Goal: Task Accomplishment & Management: Use online tool/utility

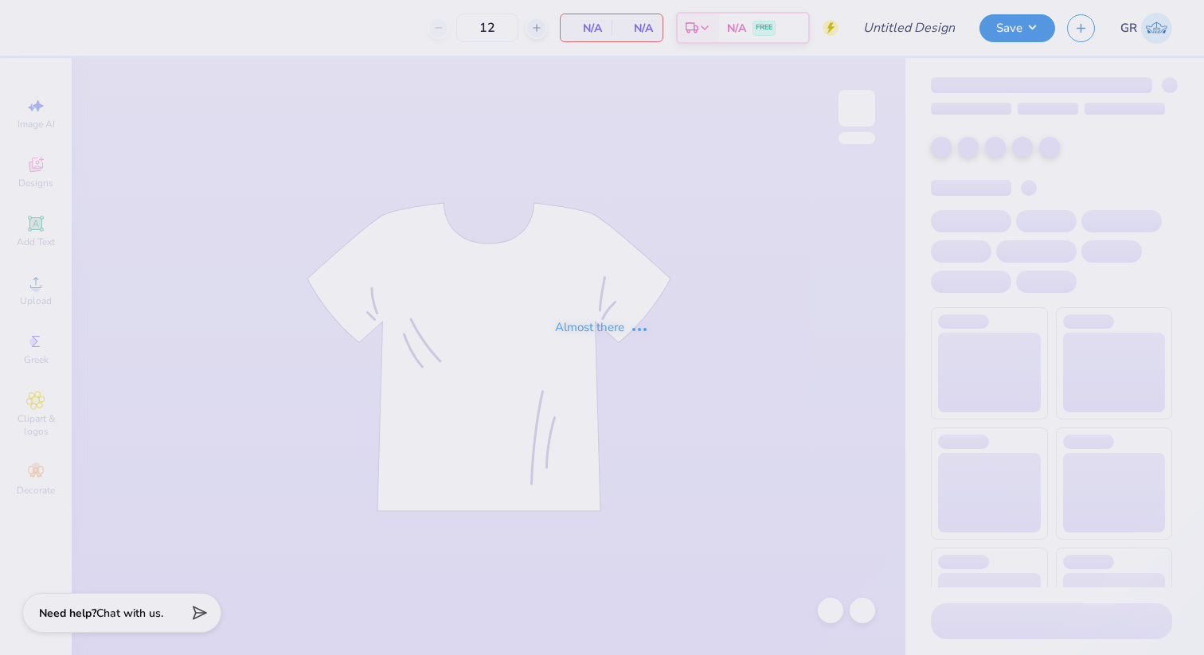
type input "Cook Team"
type input "24"
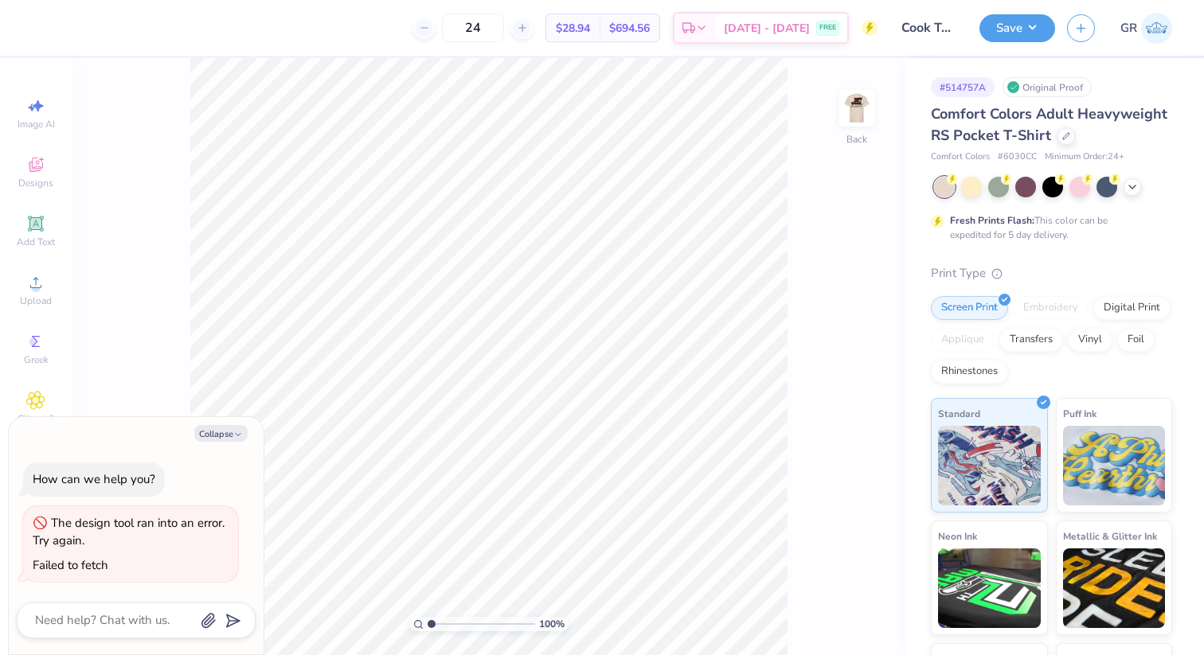
type textarea "x"
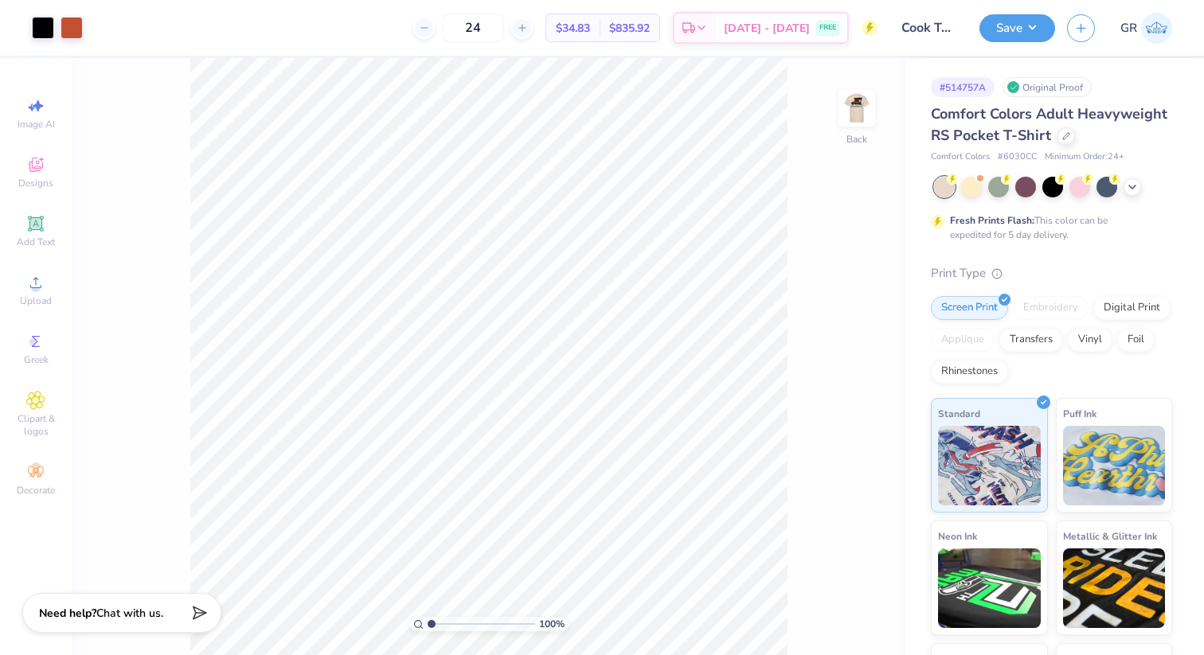
click at [822, 102] on div "100 % Back" at bounding box center [489, 356] width 834 height 597
click at [877, 111] on div "100 % Back" at bounding box center [489, 356] width 834 height 597
click at [855, 104] on img at bounding box center [857, 108] width 64 height 64
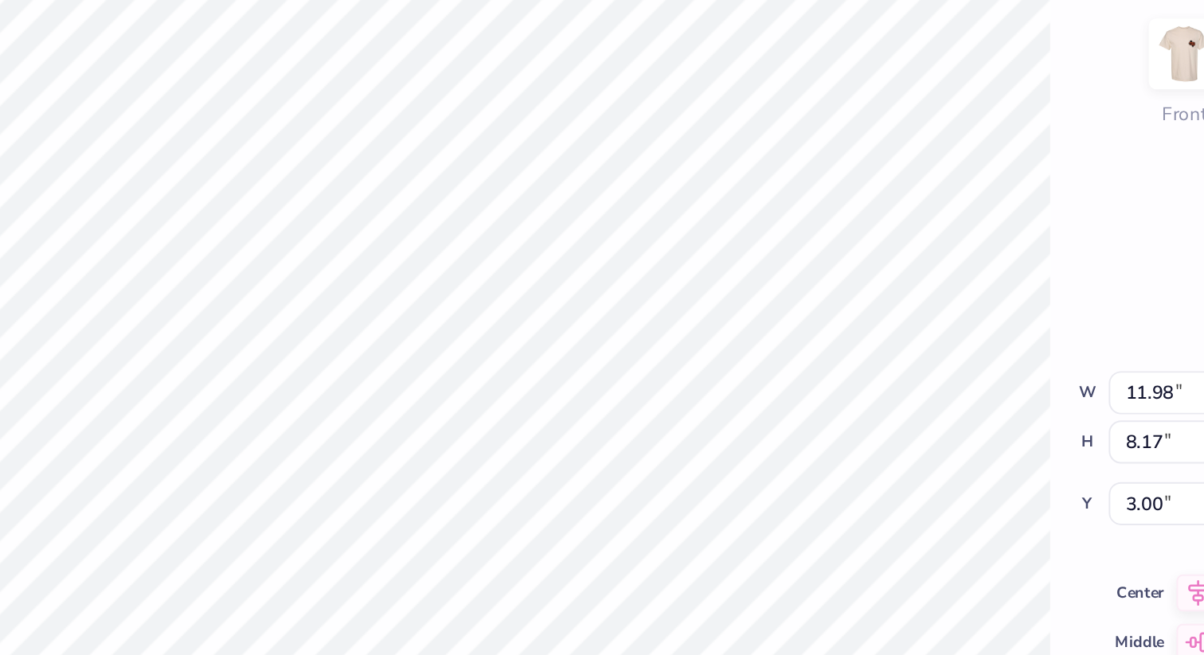
type input "8.17"
